Goal: Information Seeking & Learning: Check status

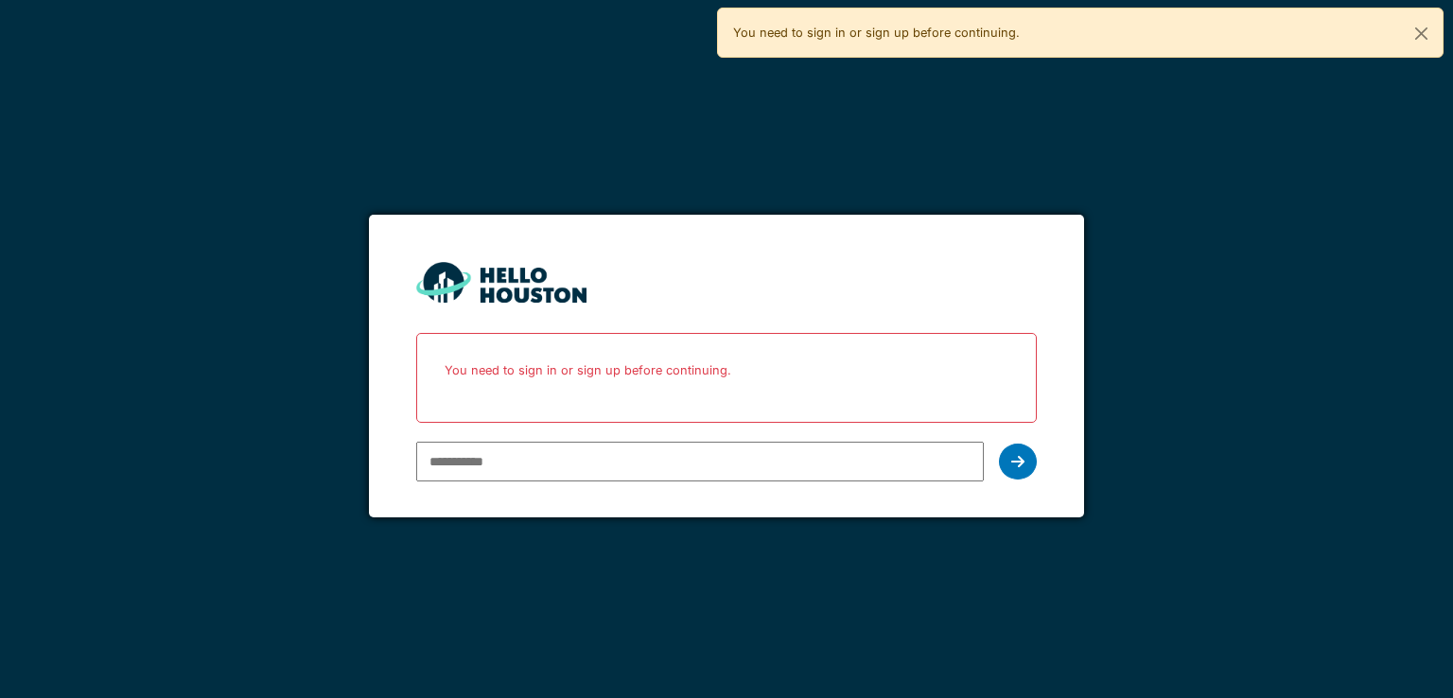
click at [457, 477] on input "email" at bounding box center [699, 462] width 567 height 40
type input "**********"
click at [1016, 465] on icon at bounding box center [1017, 461] width 13 height 15
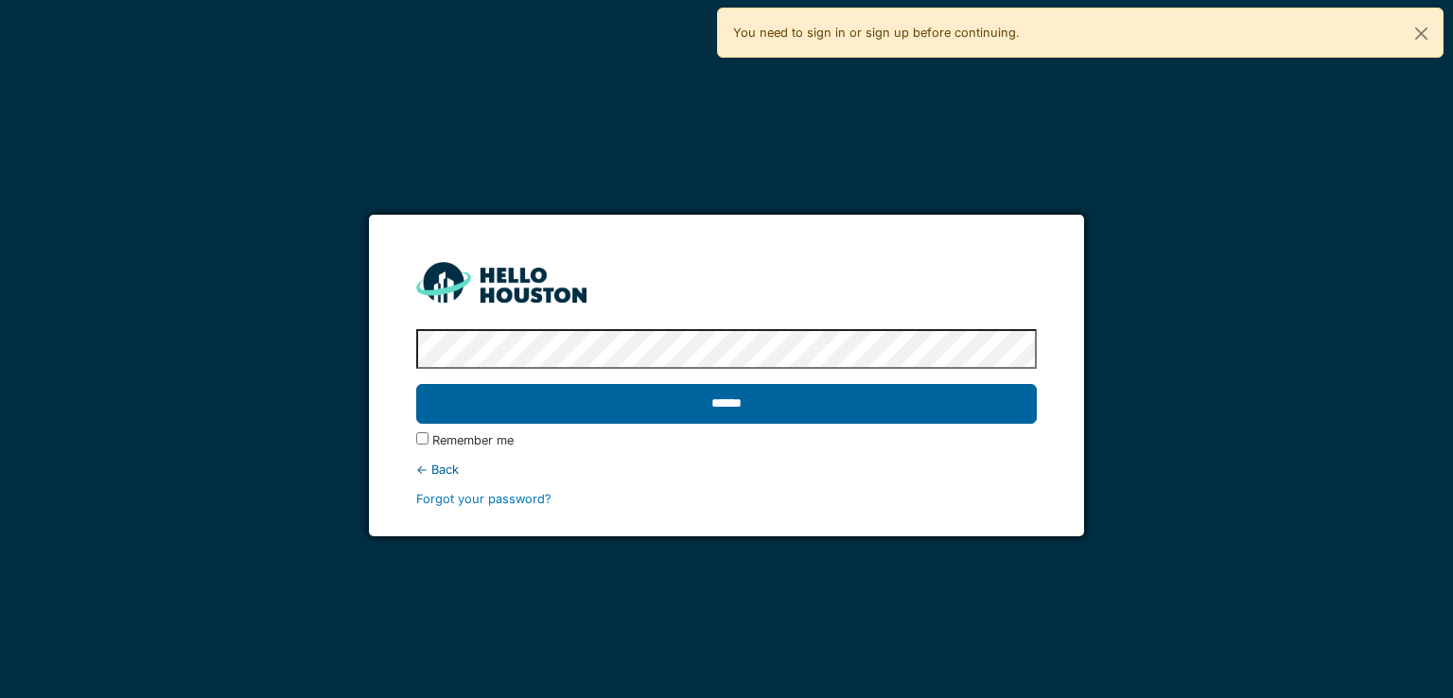
click at [530, 410] on input "******" at bounding box center [726, 404] width 620 height 40
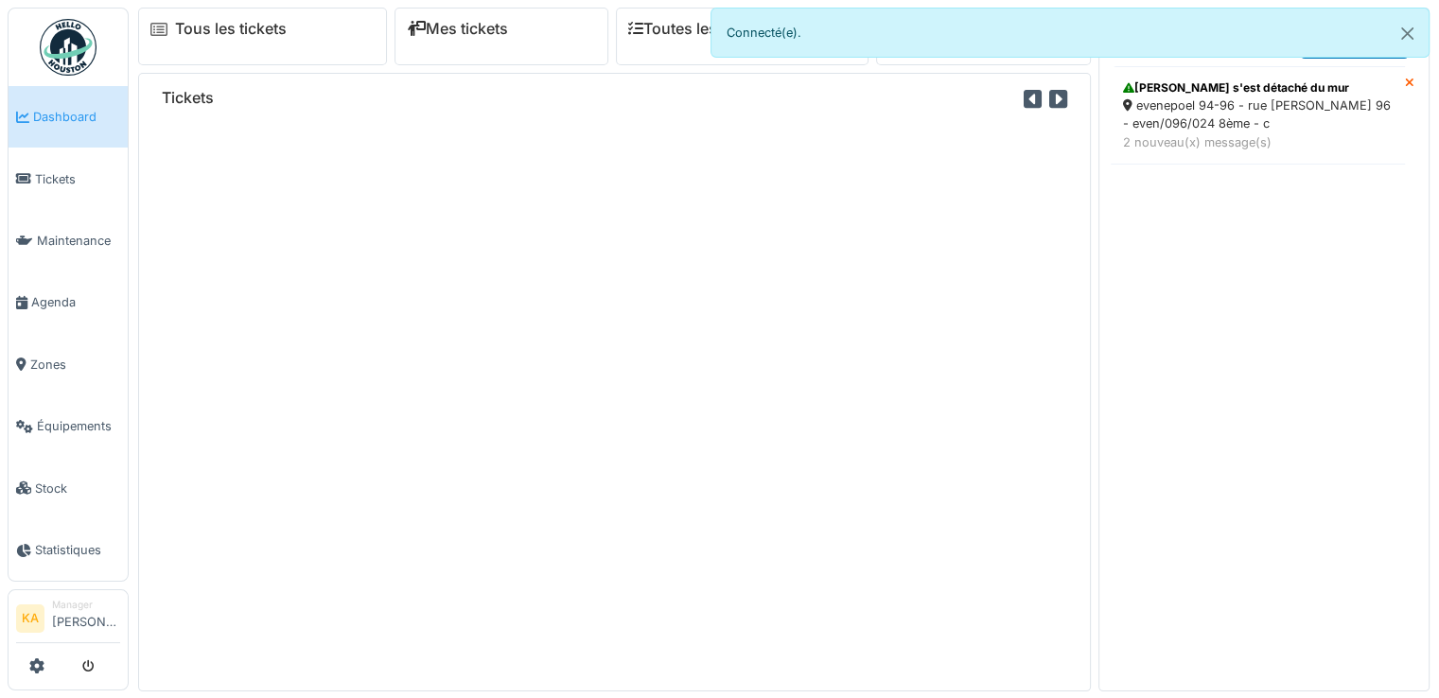
click at [894, 311] on div "Tickets" at bounding box center [614, 382] width 953 height 619
click at [64, 185] on link "Tickets" at bounding box center [68, 179] width 119 height 62
click at [1401, 35] on button "Close" at bounding box center [1407, 34] width 43 height 50
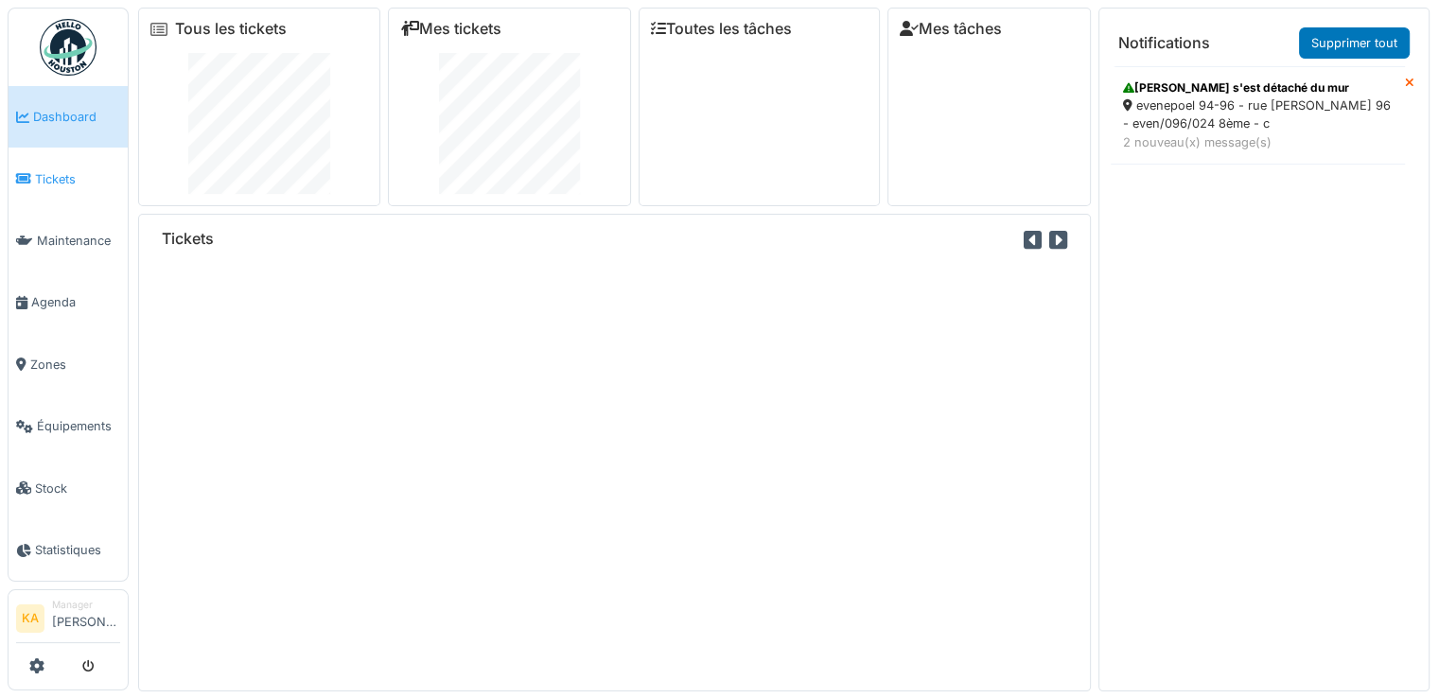
click at [25, 188] on link "Tickets" at bounding box center [68, 179] width 119 height 62
click at [76, 190] on link "Tickets" at bounding box center [68, 179] width 119 height 62
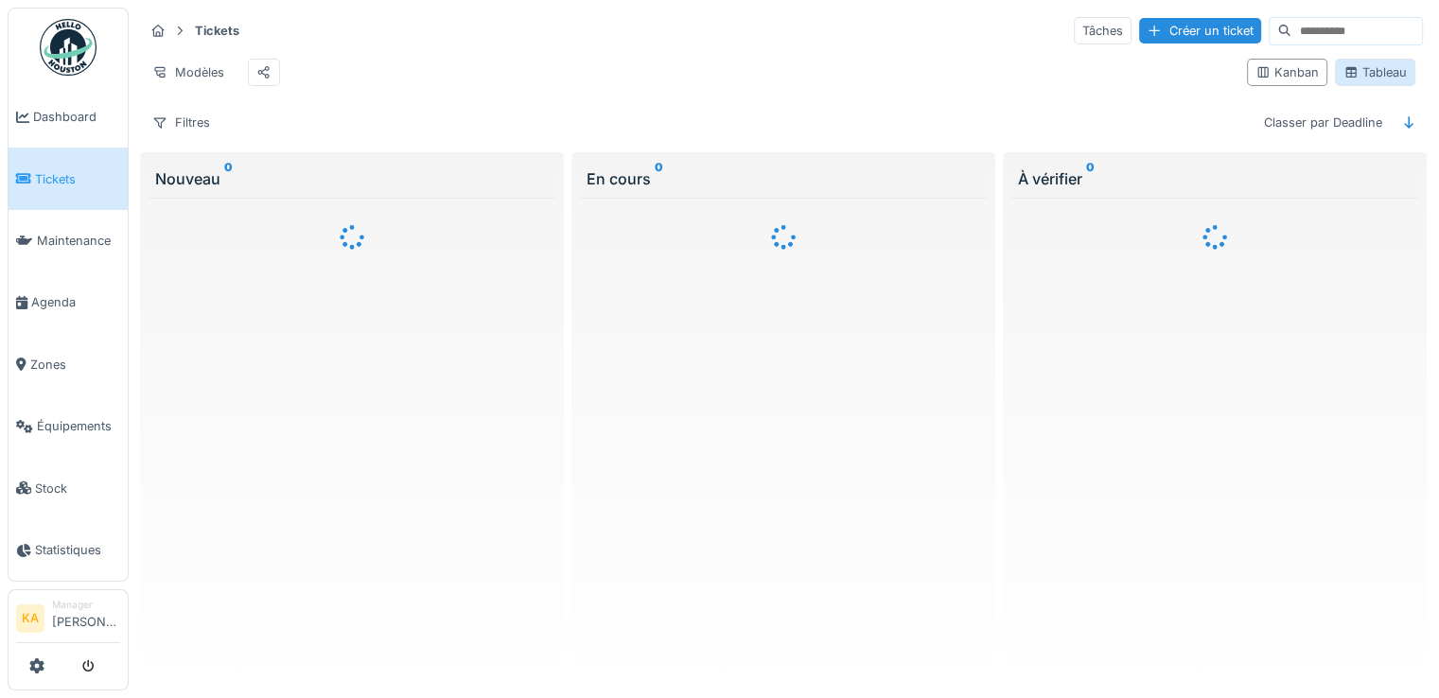
click at [1360, 79] on div "Tableau" at bounding box center [1375, 72] width 63 height 18
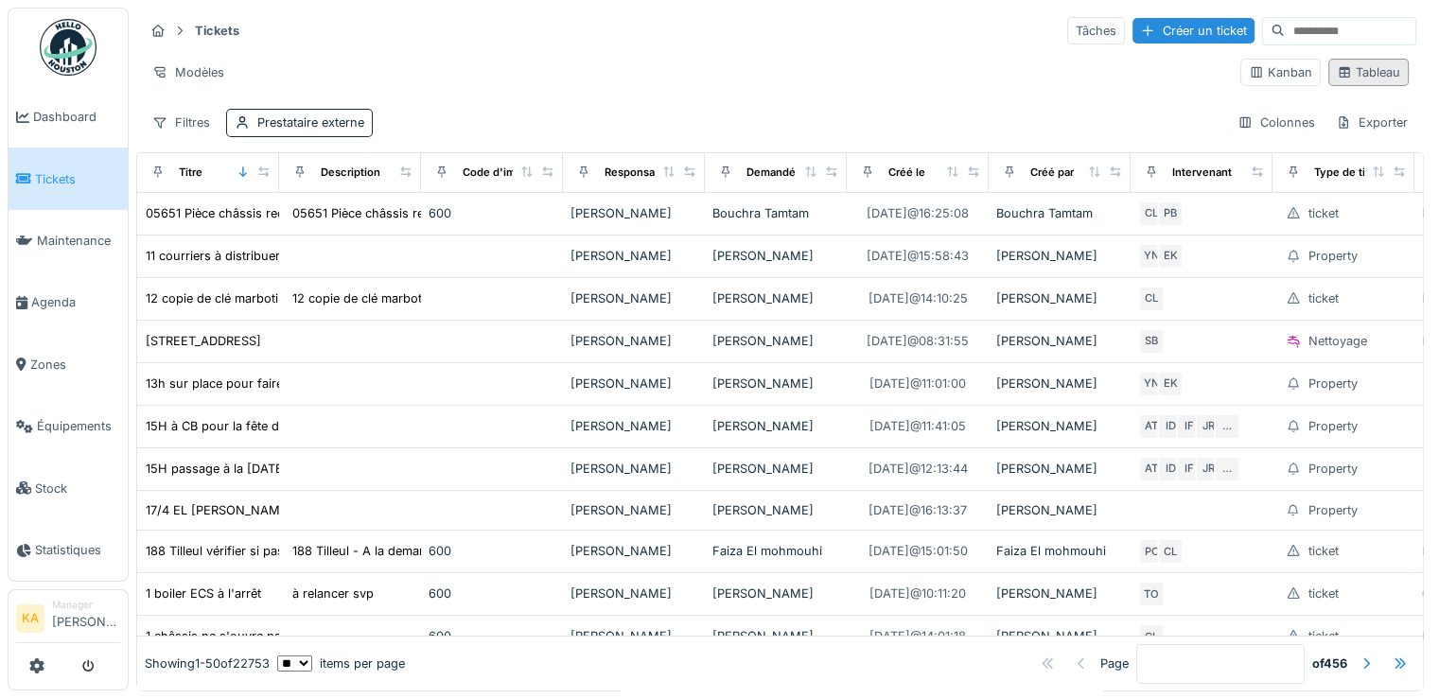
click at [1349, 73] on div "Tableau" at bounding box center [1368, 72] width 63 height 18
click at [1340, 65] on div "Tableau" at bounding box center [1368, 72] width 63 height 18
click at [1340, 77] on div "Tableau" at bounding box center [1368, 72] width 63 height 18
click at [1337, 73] on div "Tableau" at bounding box center [1368, 72] width 63 height 18
click at [1349, 56] on div "Kanban Tableau" at bounding box center [1325, 72] width 184 height 43
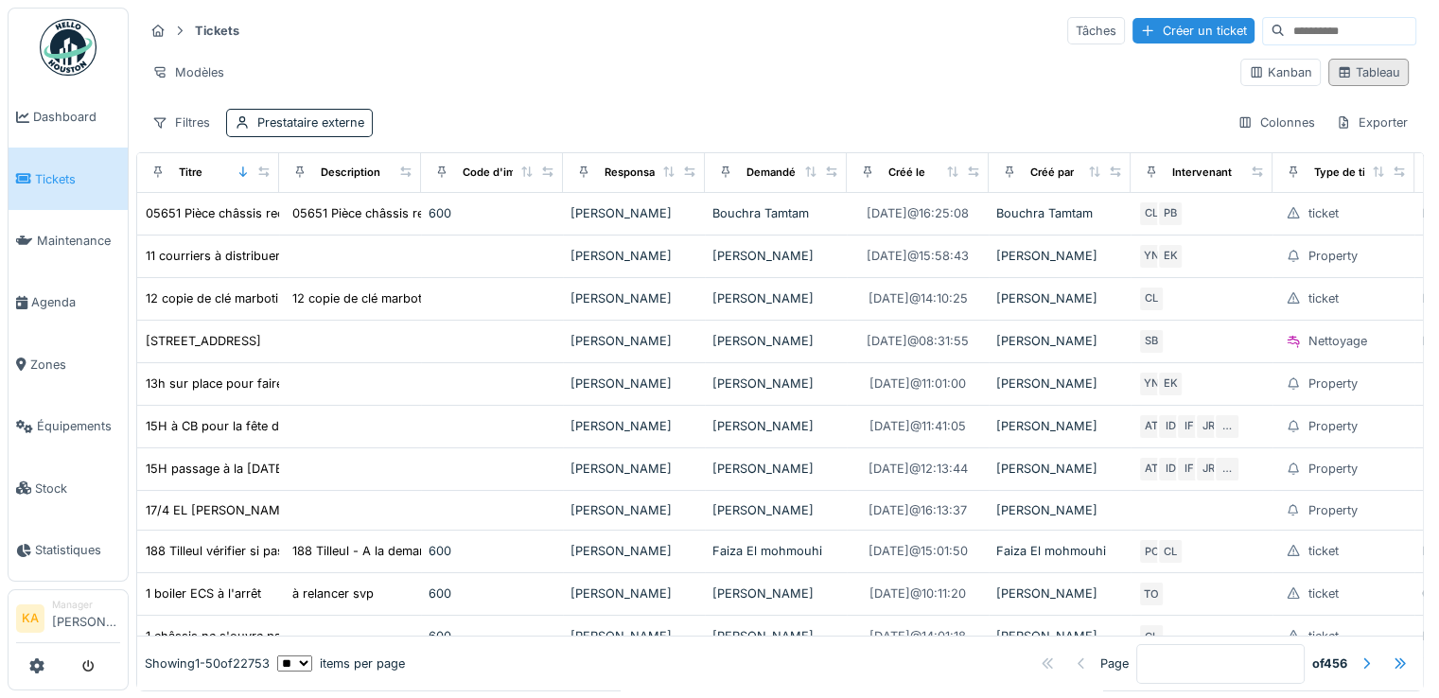
click at [1342, 65] on div "Tableau" at bounding box center [1368, 72] width 63 height 18
click at [1249, 77] on div "Kanban" at bounding box center [1280, 72] width 63 height 18
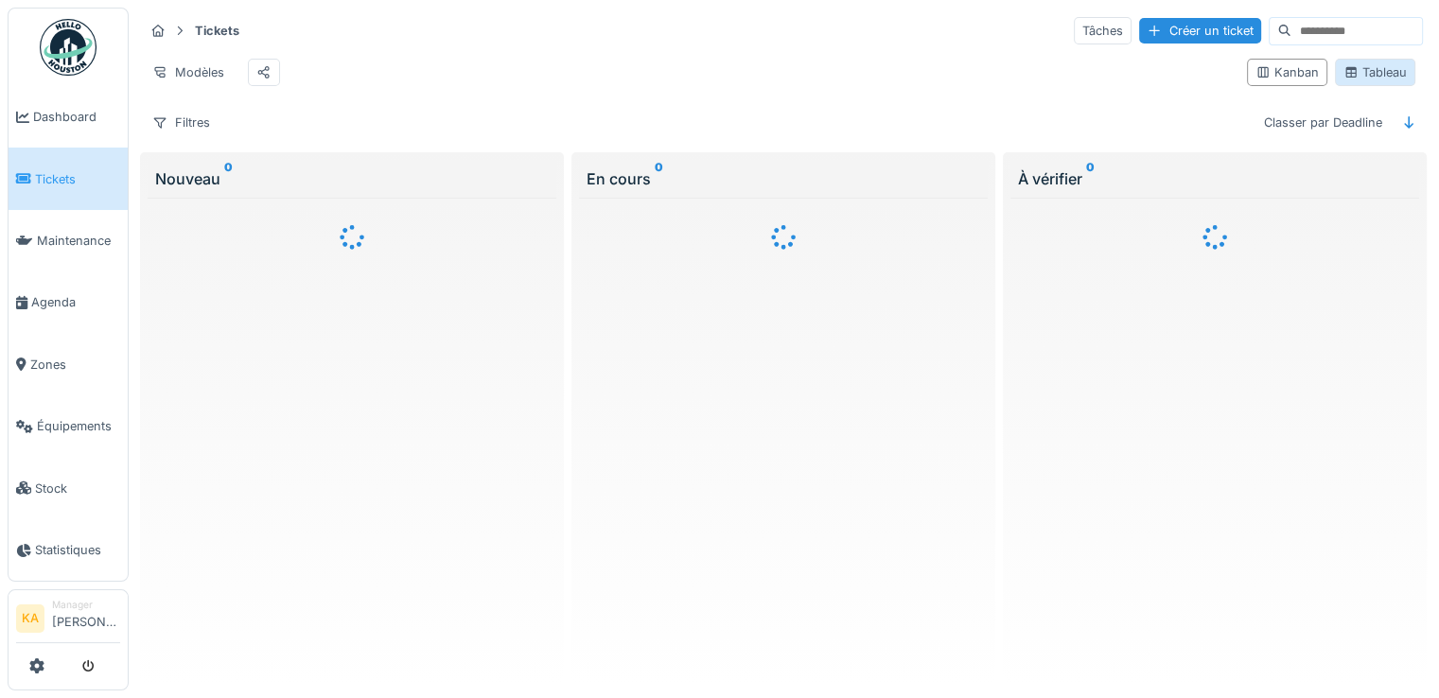
click at [1363, 76] on div "Tableau" at bounding box center [1375, 72] width 63 height 18
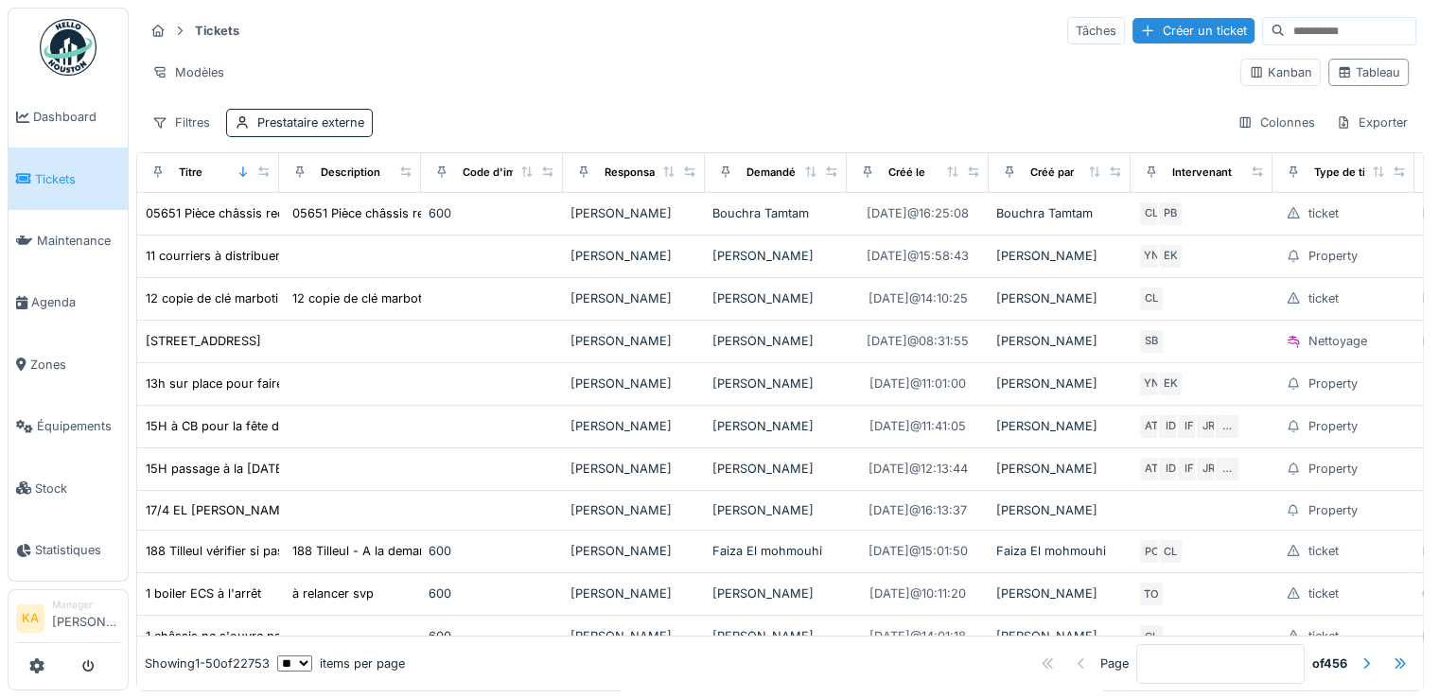
click at [1316, 31] on input at bounding box center [1350, 31] width 131 height 26
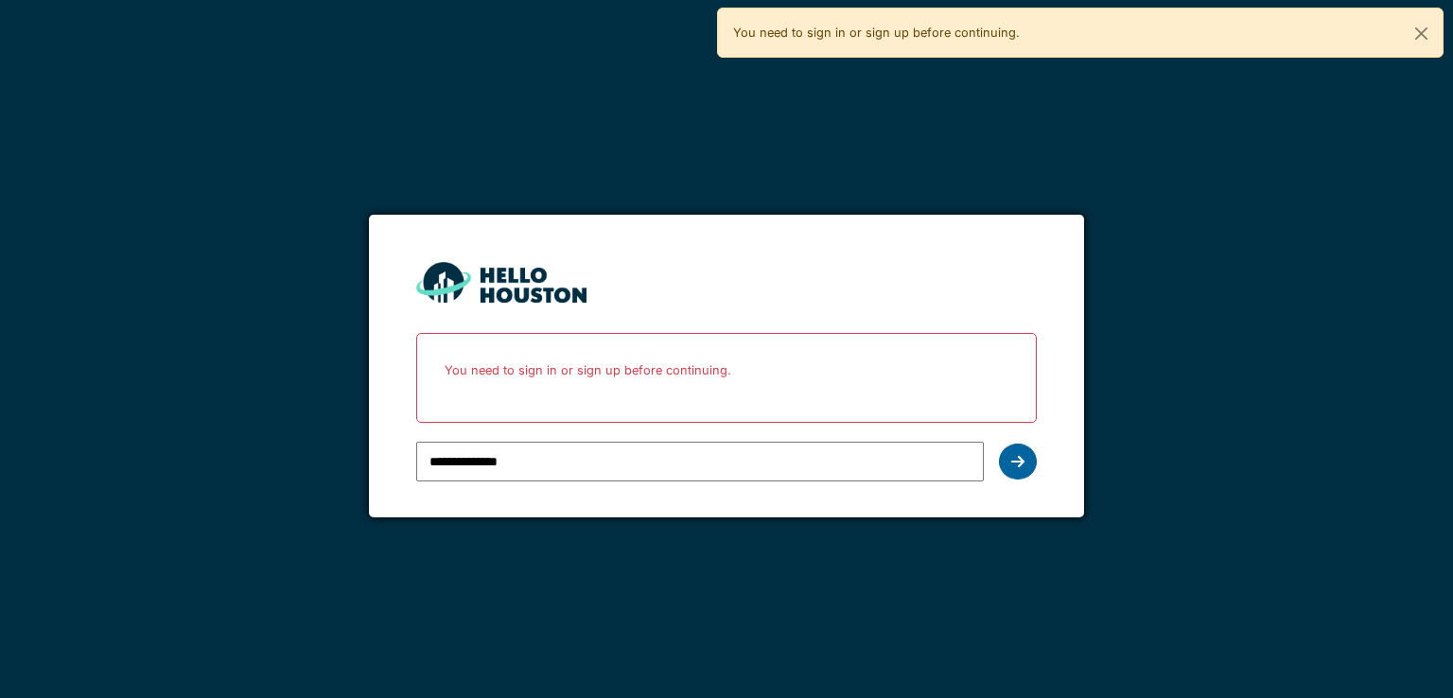
click at [1035, 467] on div at bounding box center [1018, 462] width 38 height 36
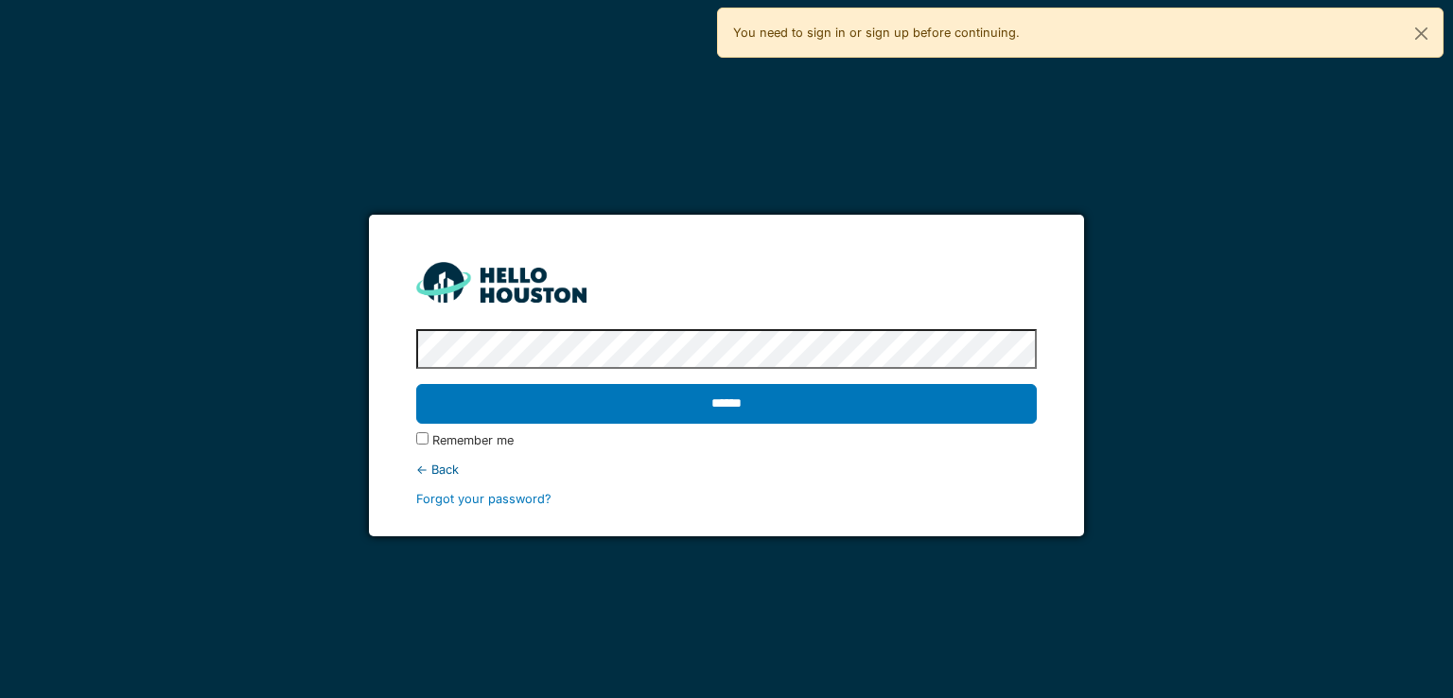
click at [1017, 456] on div "****** Remember me ← Back Forgot your password?" at bounding box center [726, 415] width 620 height 187
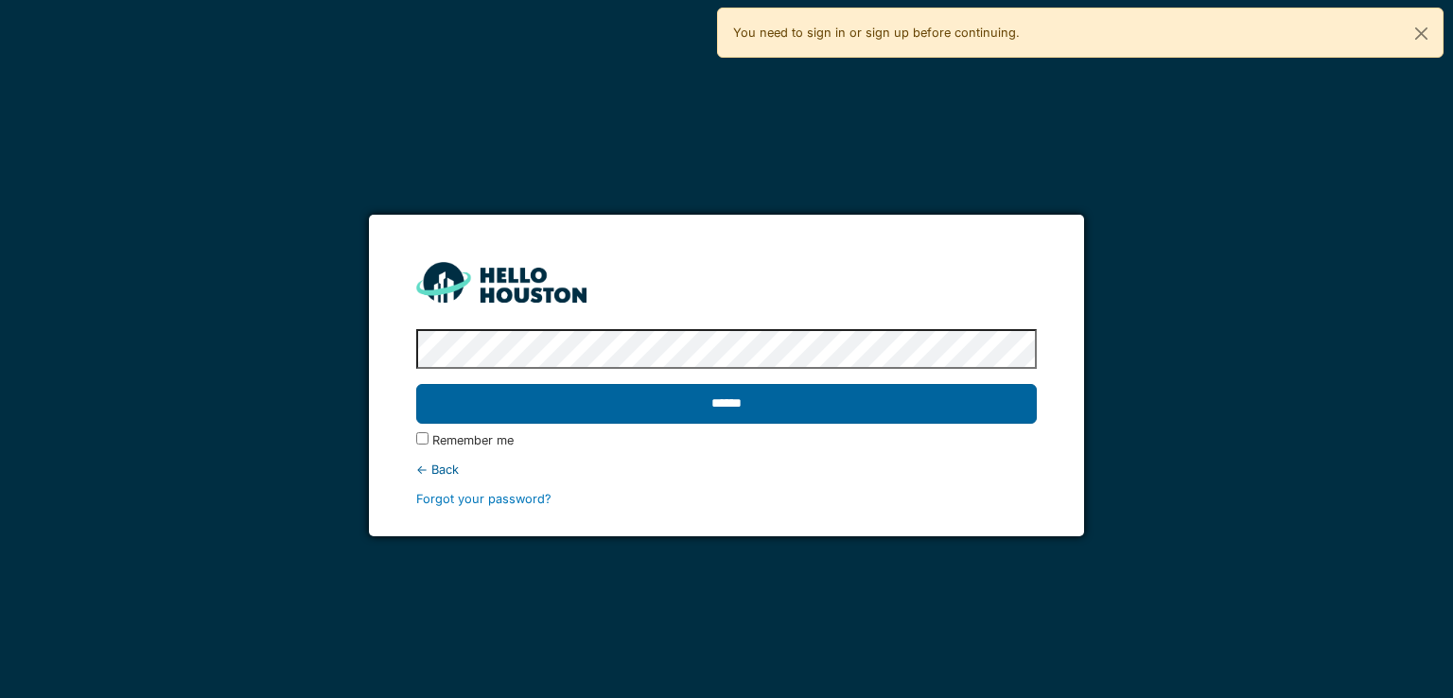
click at [746, 412] on input "******" at bounding box center [726, 404] width 620 height 40
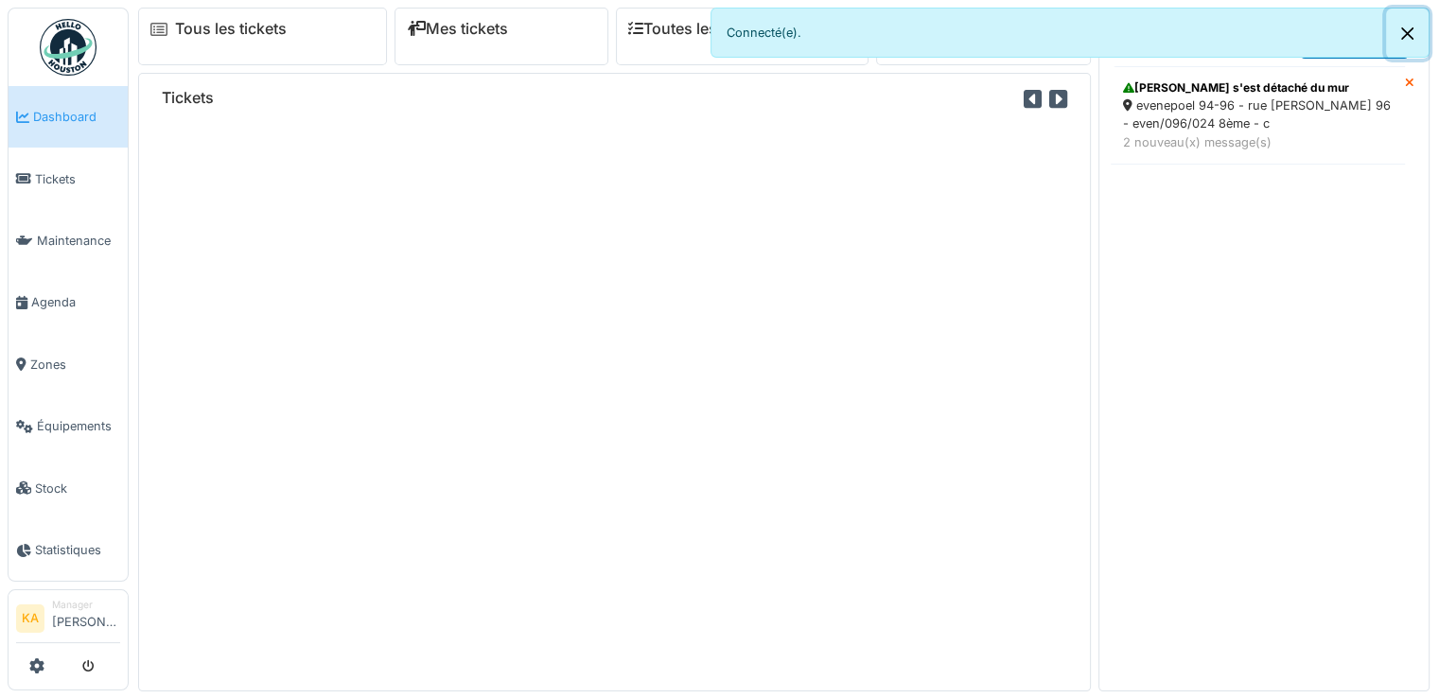
click at [1416, 31] on button "Close" at bounding box center [1407, 34] width 43 height 50
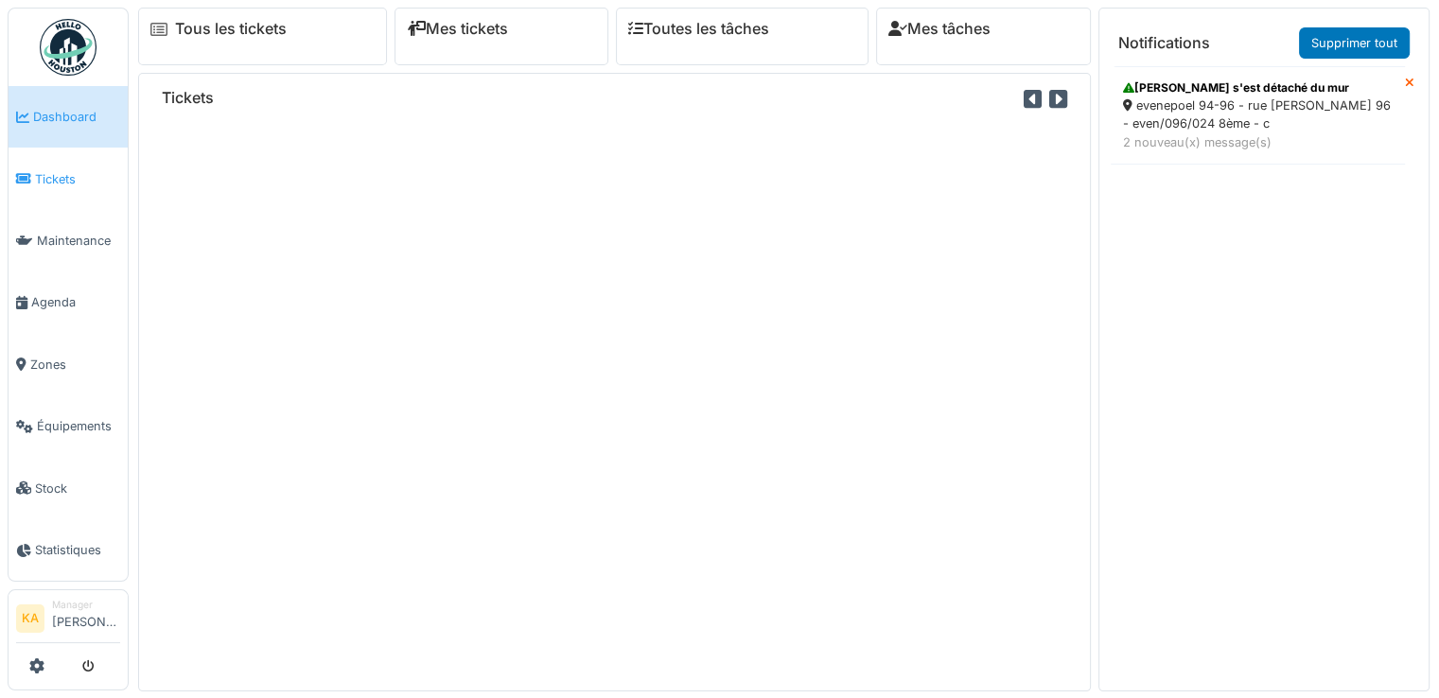
click at [78, 198] on link "Tickets" at bounding box center [68, 179] width 119 height 62
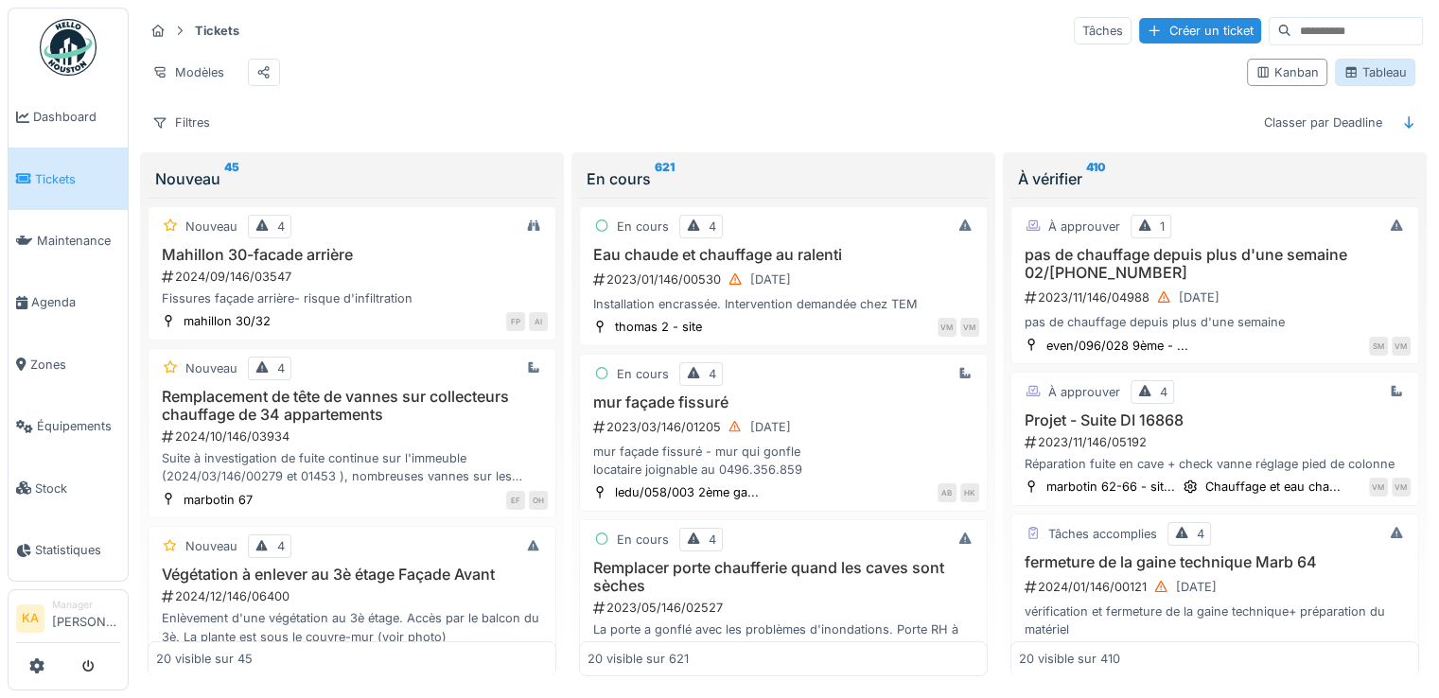
click at [1361, 75] on div "Tableau" at bounding box center [1375, 72] width 63 height 18
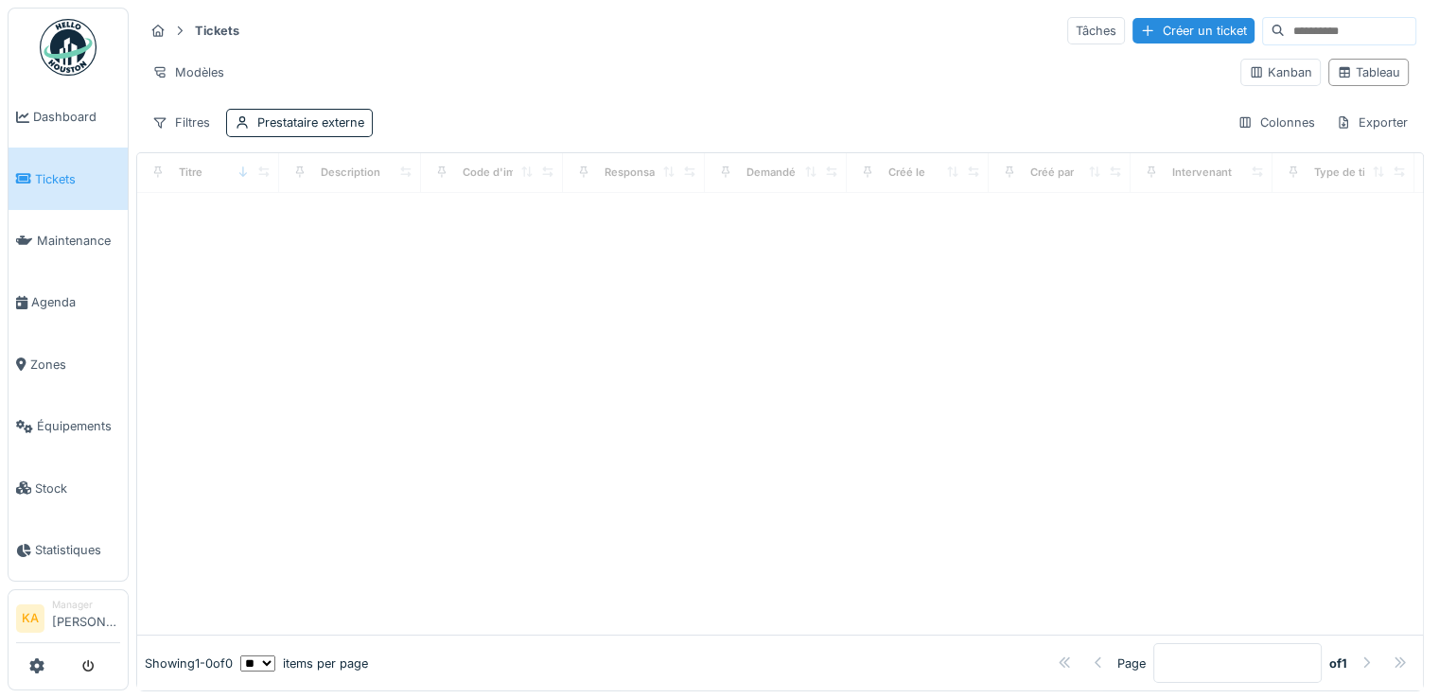
click at [1285, 33] on input at bounding box center [1350, 31] width 131 height 26
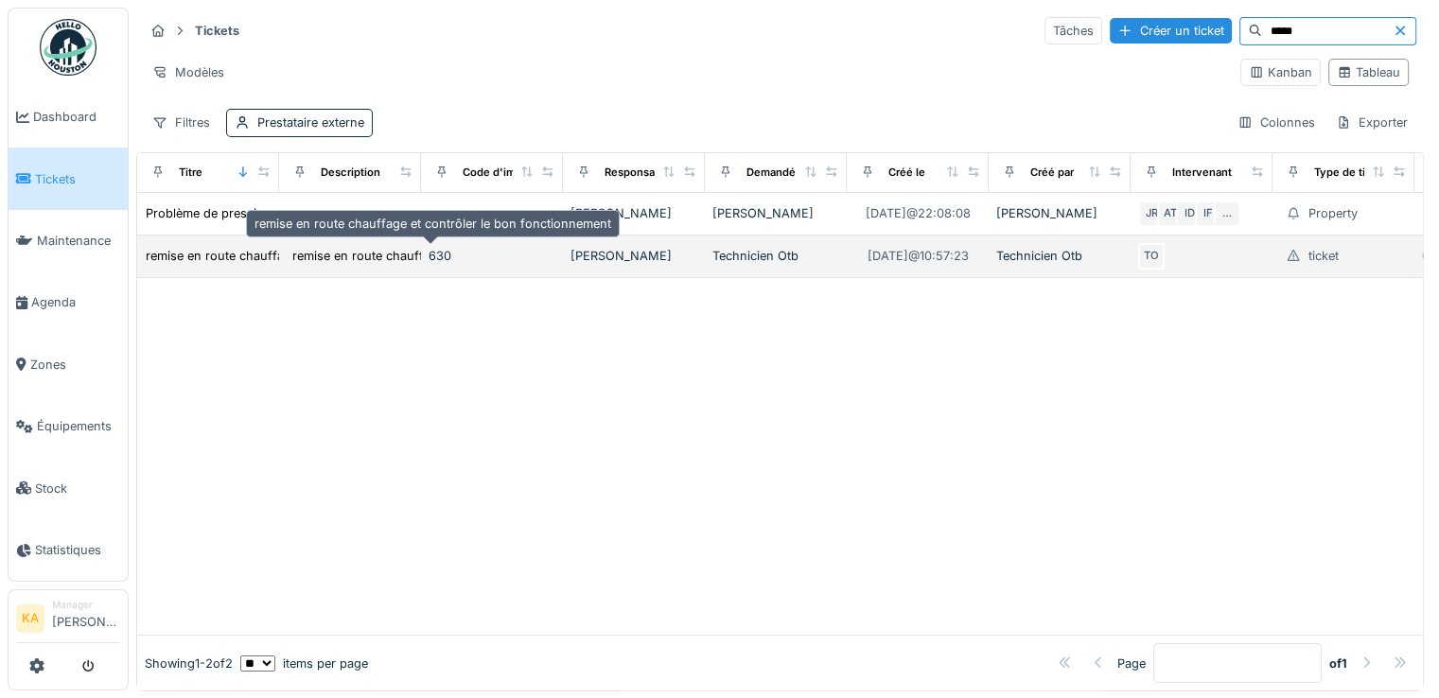
click at [363, 256] on div "remise en route chauffage et contrôler le bon f..." at bounding box center [432, 256] width 281 height 18
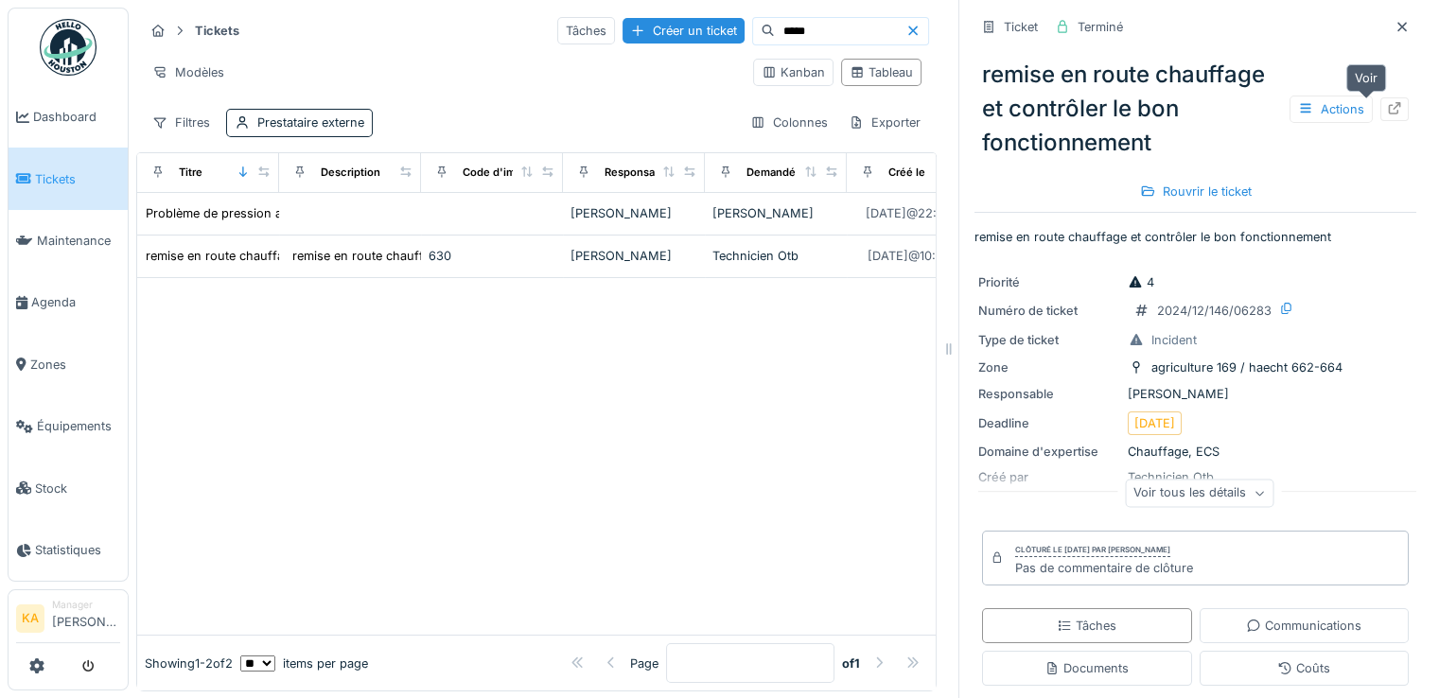
click at [1387, 104] on icon at bounding box center [1394, 108] width 15 height 12
drag, startPoint x: 778, startPoint y: 35, endPoint x: 671, endPoint y: 31, distance: 107.0
click at [671, 31] on div "Tâches Créer un ticket *****" at bounding box center [743, 31] width 372 height 28
type input "*****"
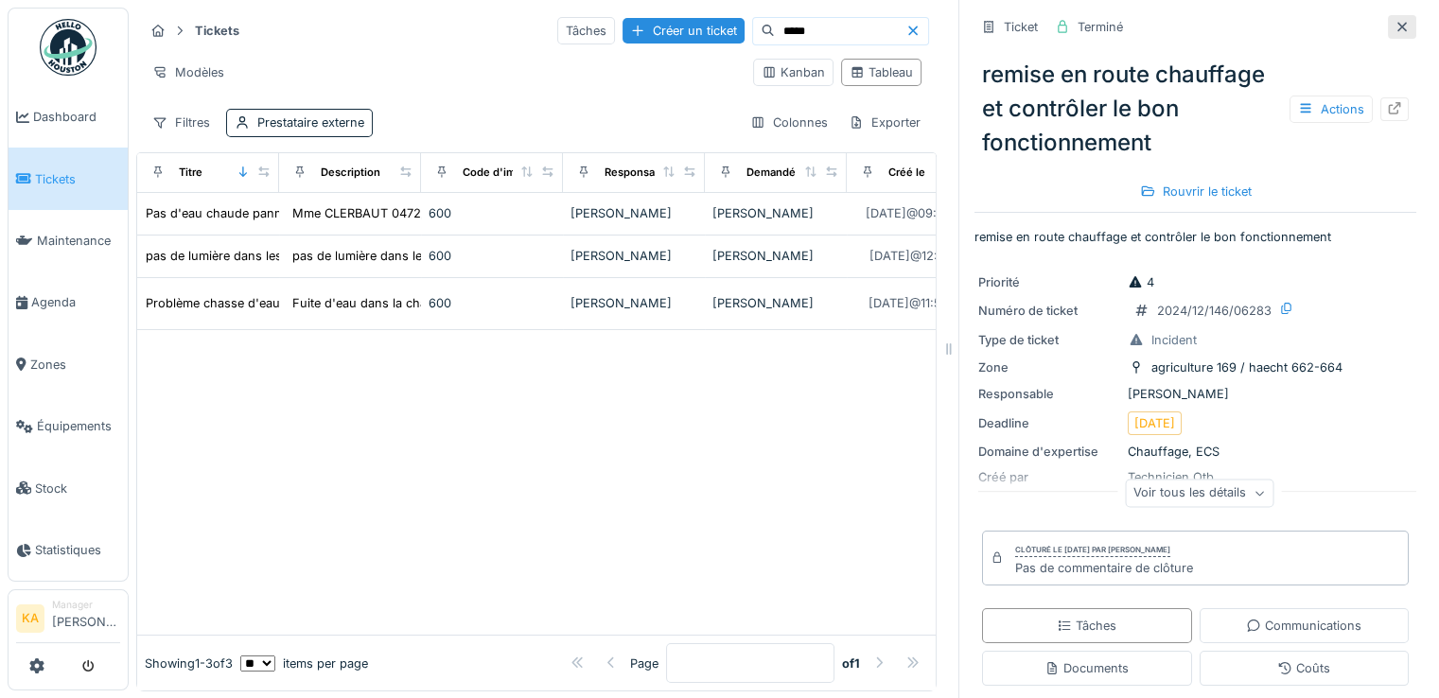
click at [1395, 28] on icon at bounding box center [1402, 27] width 15 height 12
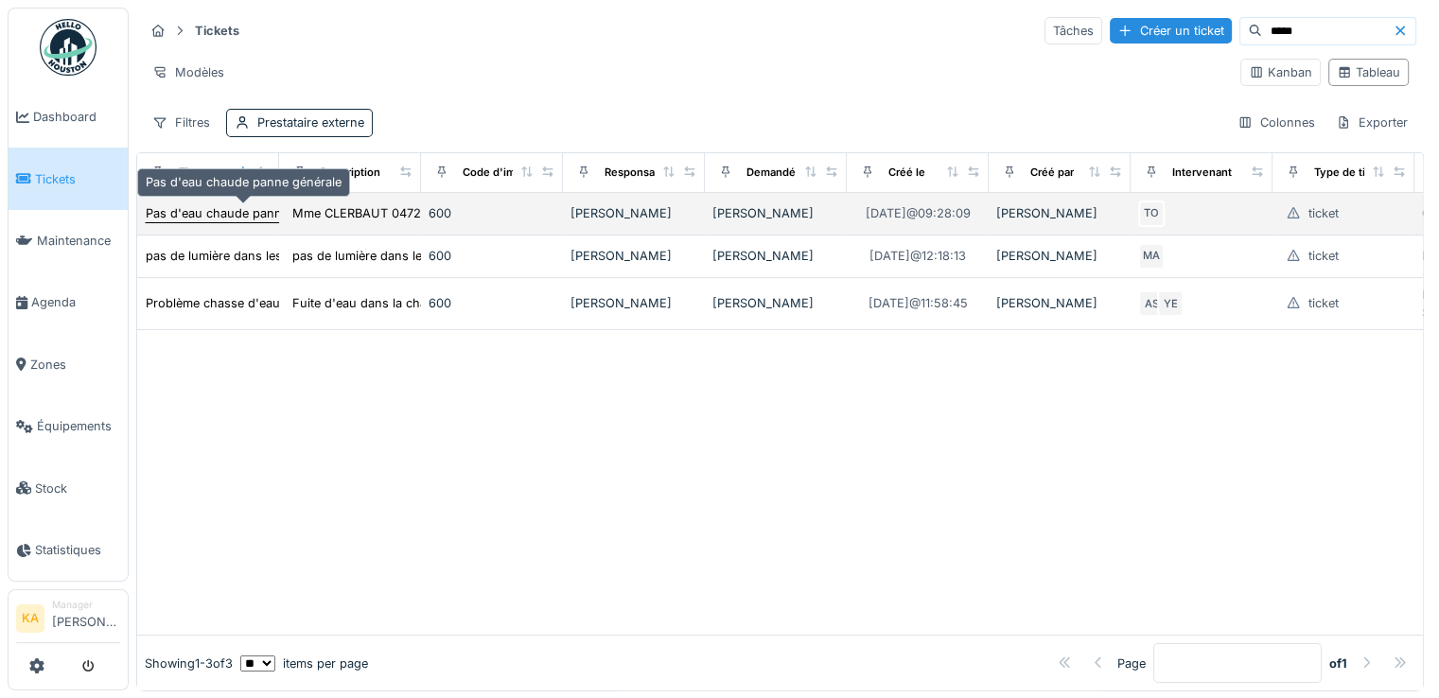
click at [246, 210] on div "Pas d'eau chaude panne générale" at bounding box center [244, 213] width 196 height 18
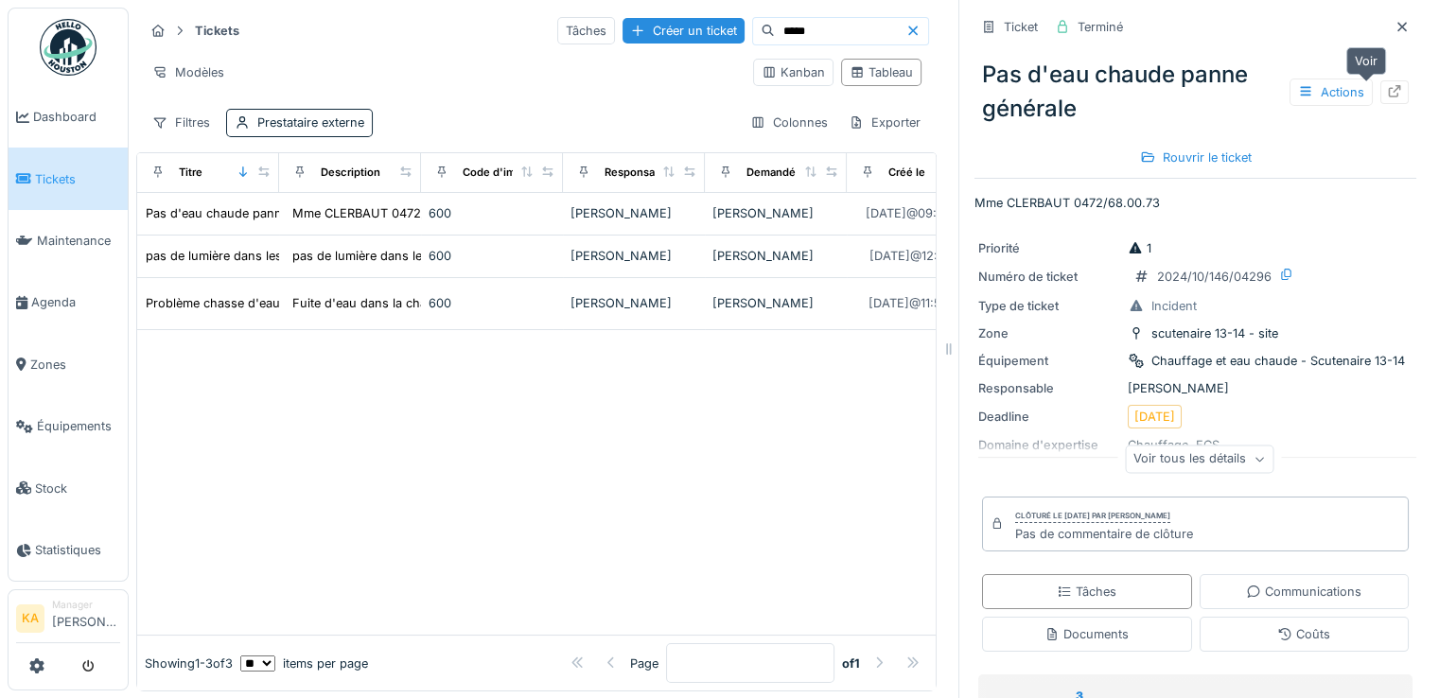
click at [1381, 98] on div at bounding box center [1395, 92] width 28 height 24
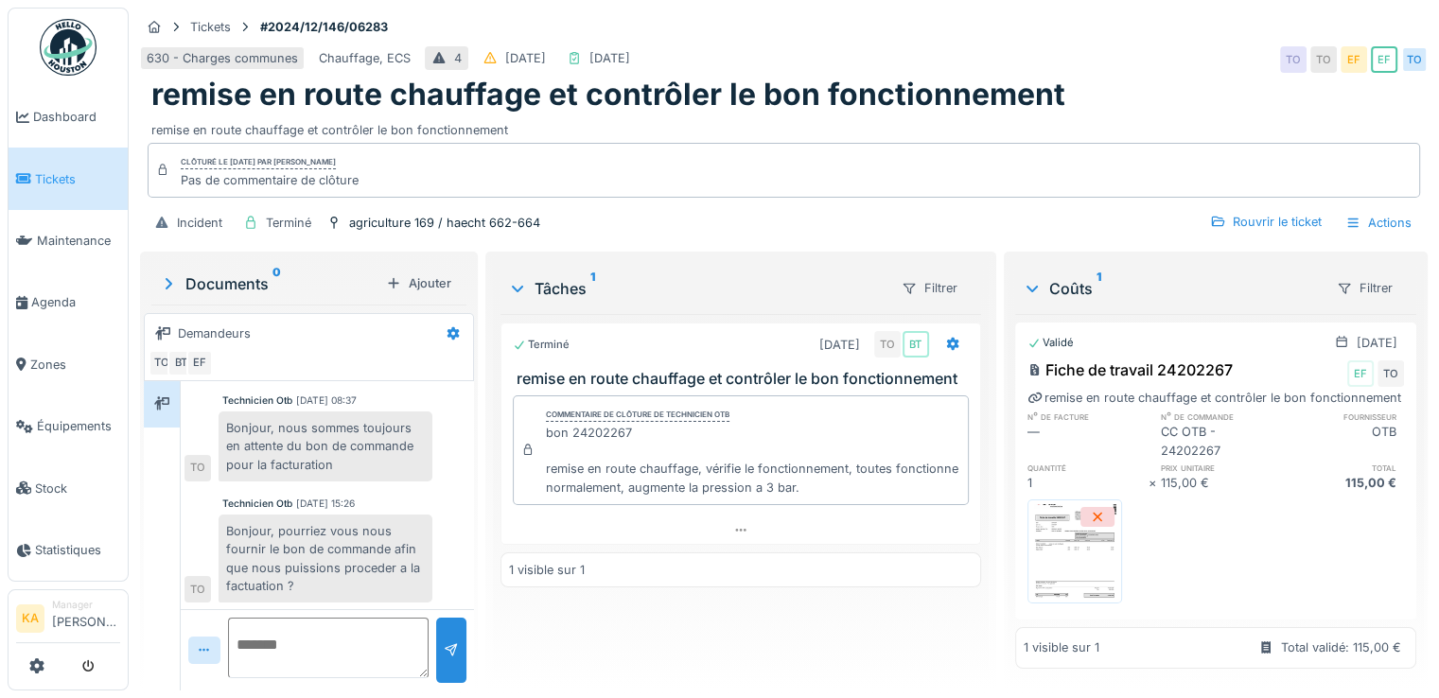
scroll to position [14, 0]
click at [1042, 527] on img at bounding box center [1074, 551] width 85 height 95
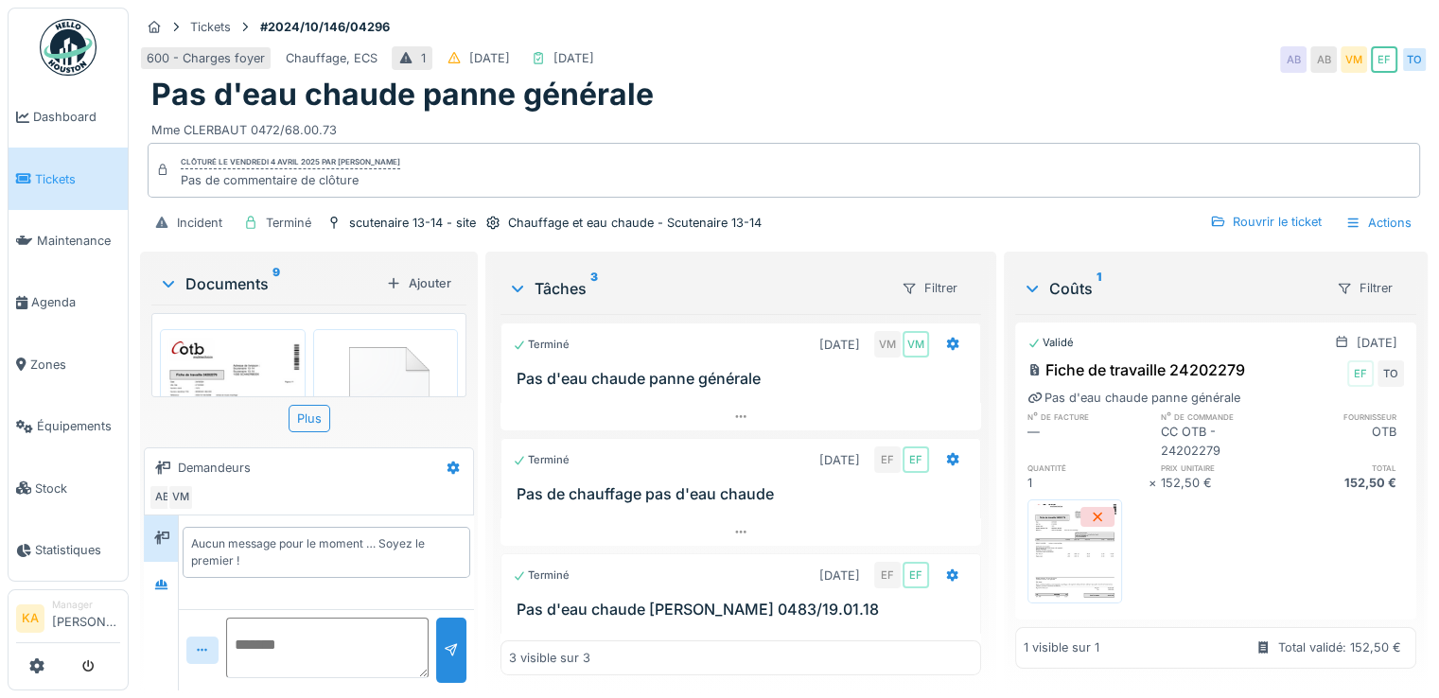
scroll to position [14, 0]
